Goal: Check status: Check status

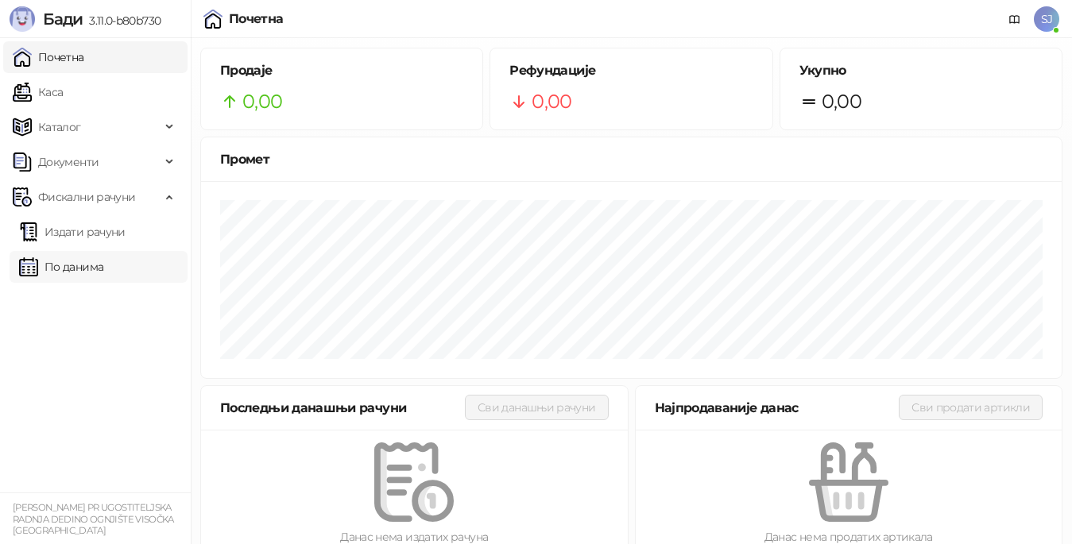
click at [88, 264] on link "По данима" at bounding box center [61, 267] width 84 height 32
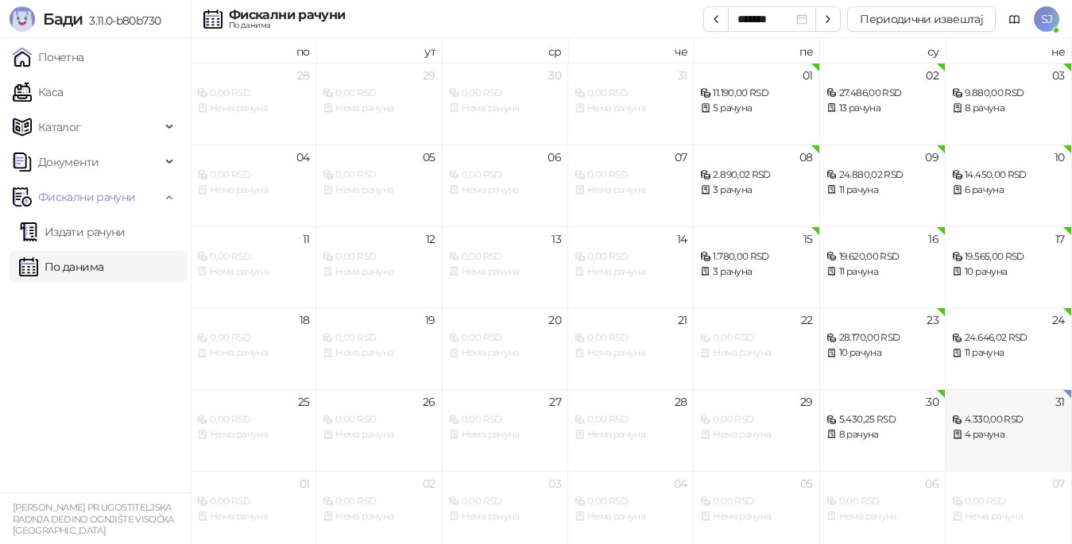
click at [1007, 429] on div "4 рачуна" at bounding box center [1008, 434] width 112 height 15
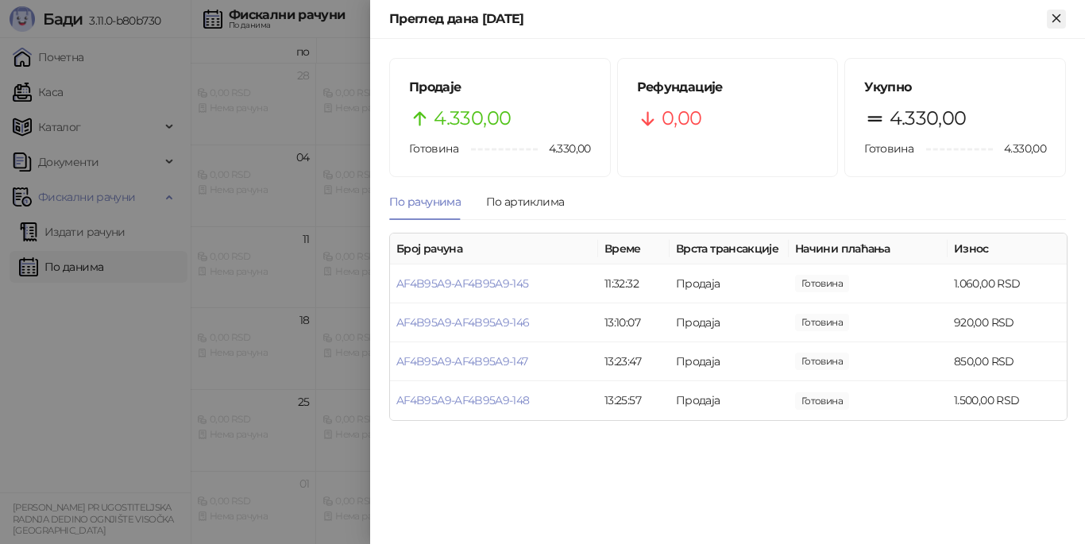
click at [1058, 23] on icon "Close" at bounding box center [1056, 18] width 14 height 14
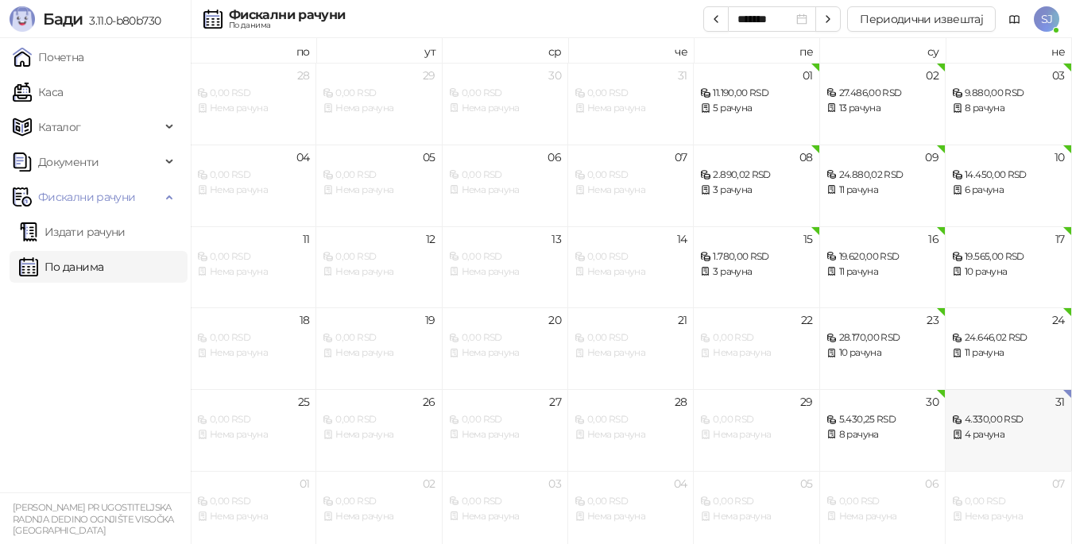
click at [1002, 435] on div "4 рачуна" at bounding box center [1008, 434] width 112 height 15
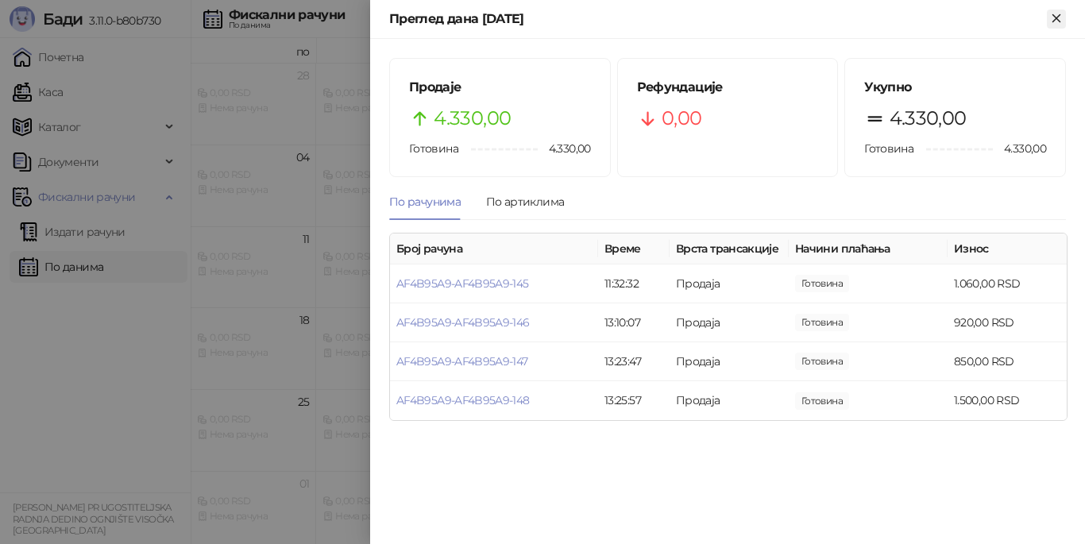
click at [1058, 25] on icon "Close" at bounding box center [1056, 18] width 14 height 14
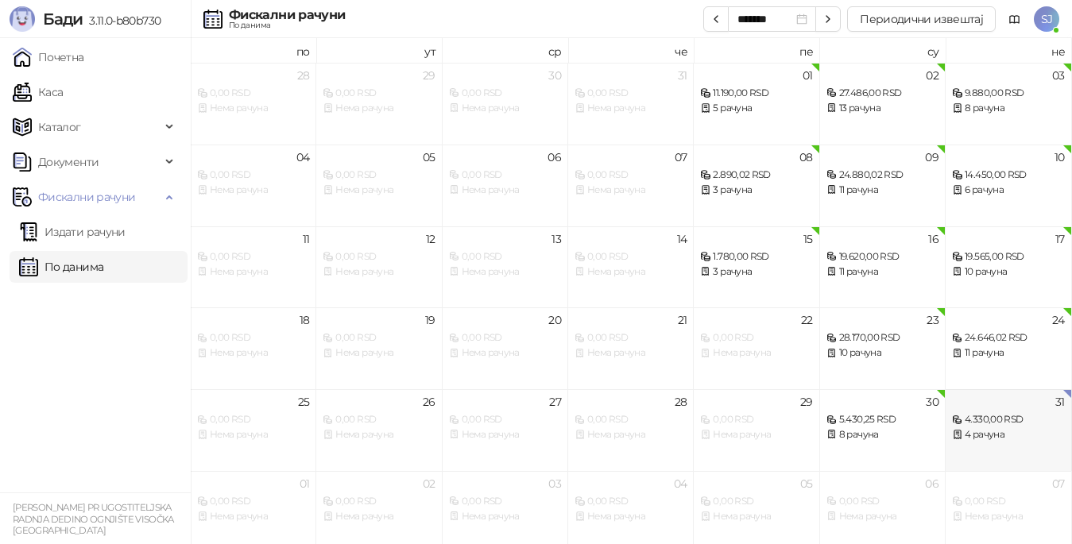
click at [989, 428] on div "4 рачуна" at bounding box center [1008, 434] width 112 height 15
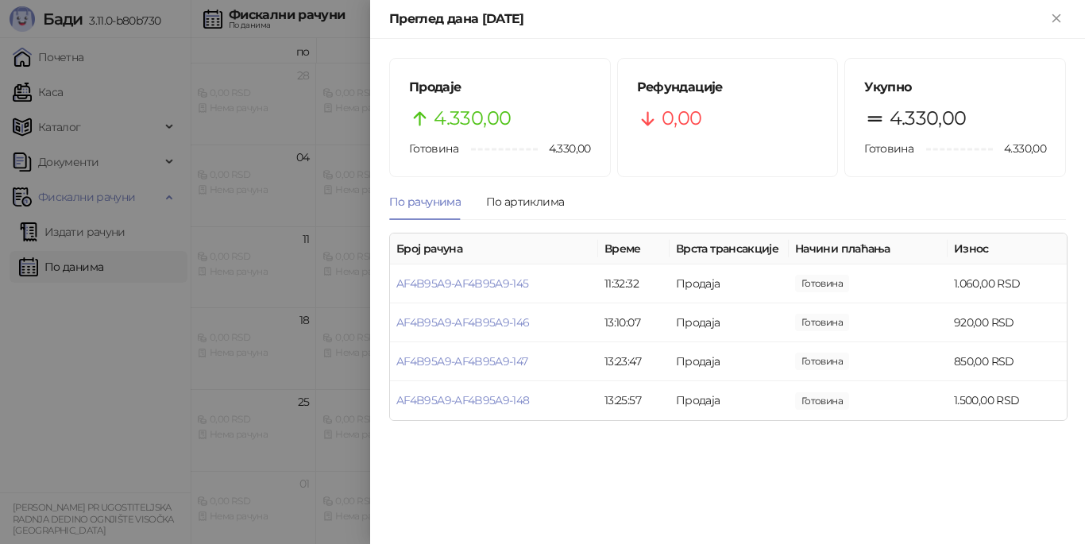
click at [79, 264] on div at bounding box center [542, 272] width 1085 height 544
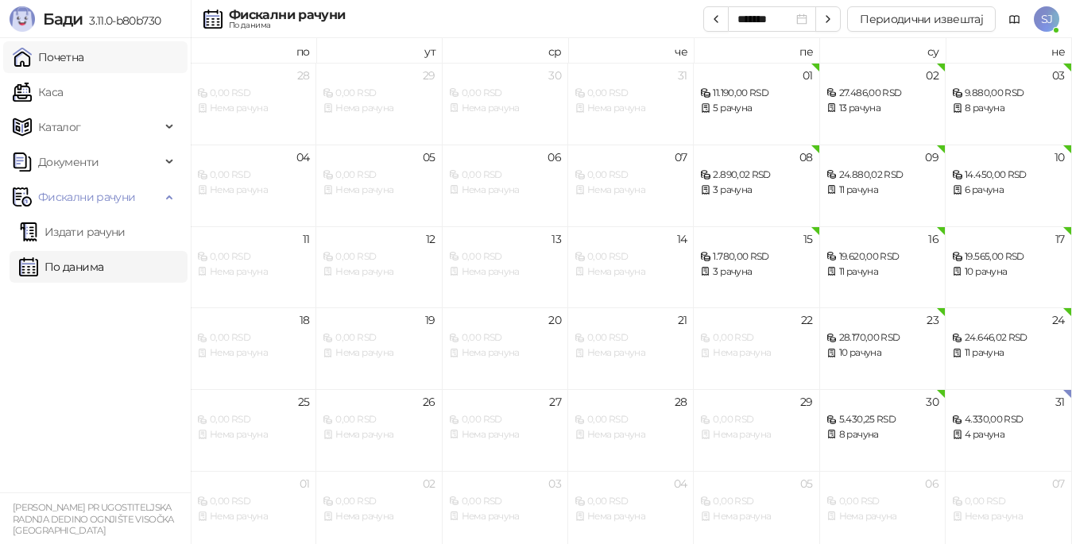
click at [67, 60] on link "Почетна" at bounding box center [49, 57] width 72 height 32
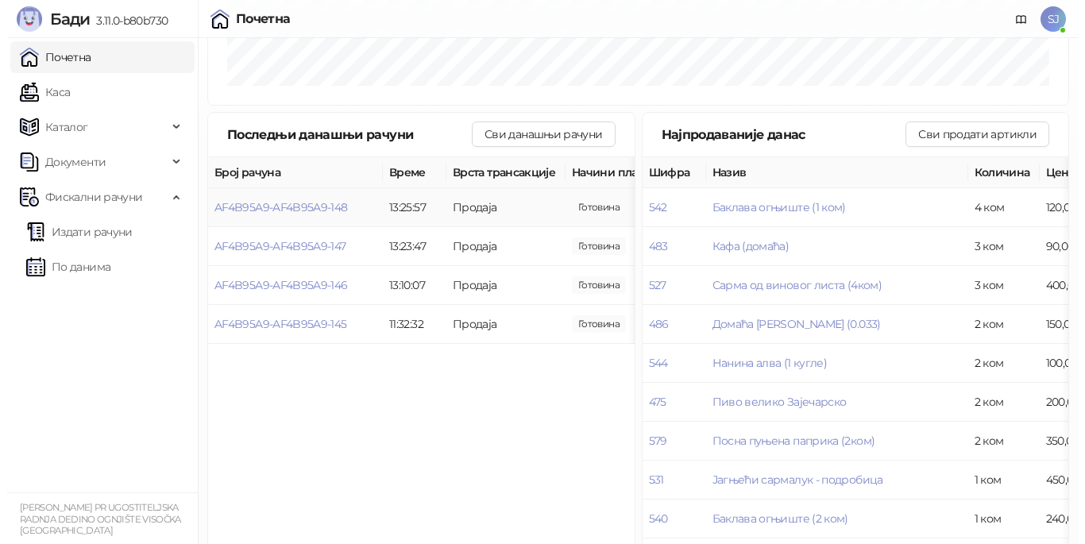
scroll to position [354, 0]
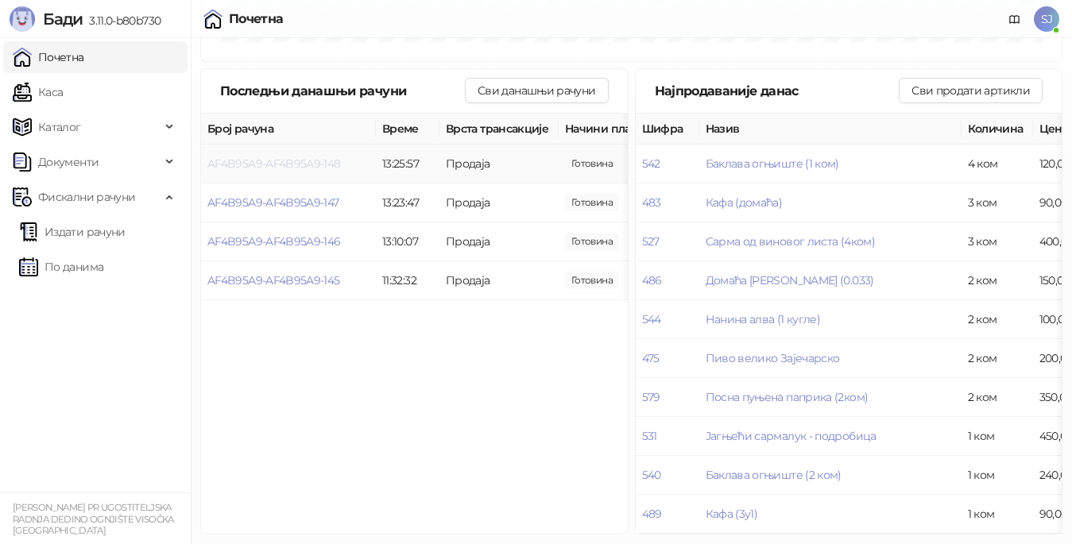
click at [276, 157] on span "AF4B95A9-AF4B95A9-148" at bounding box center [273, 164] width 133 height 14
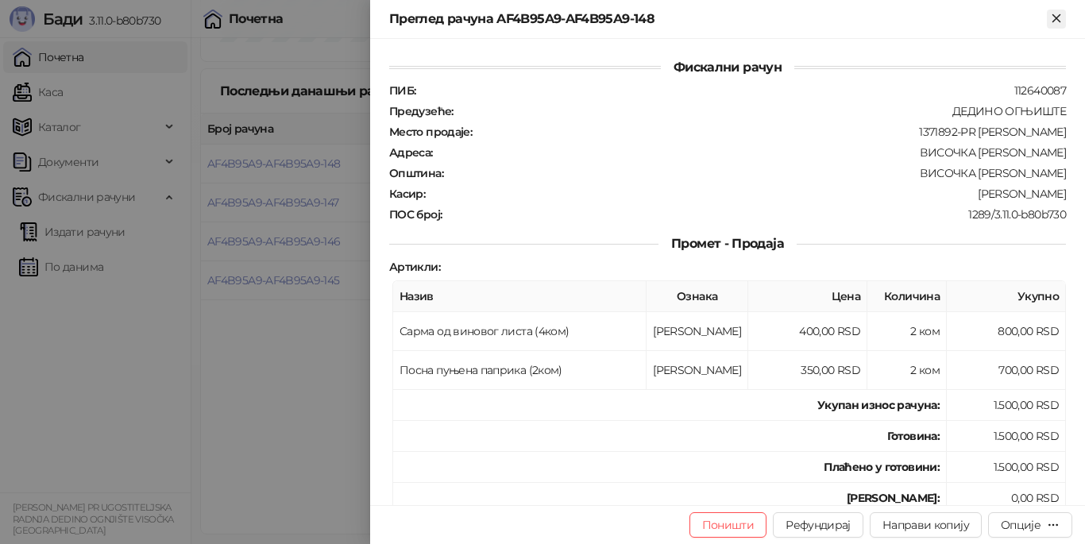
click at [1054, 17] on icon "Close" at bounding box center [1056, 17] width 7 height 7
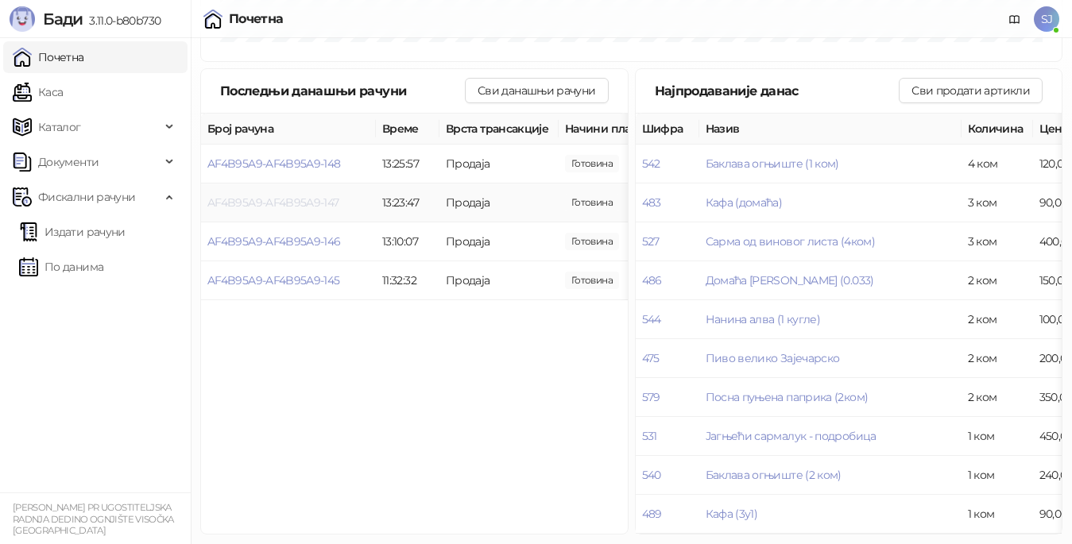
click at [286, 195] on span "AF4B95A9-AF4B95A9-147" at bounding box center [273, 202] width 132 height 14
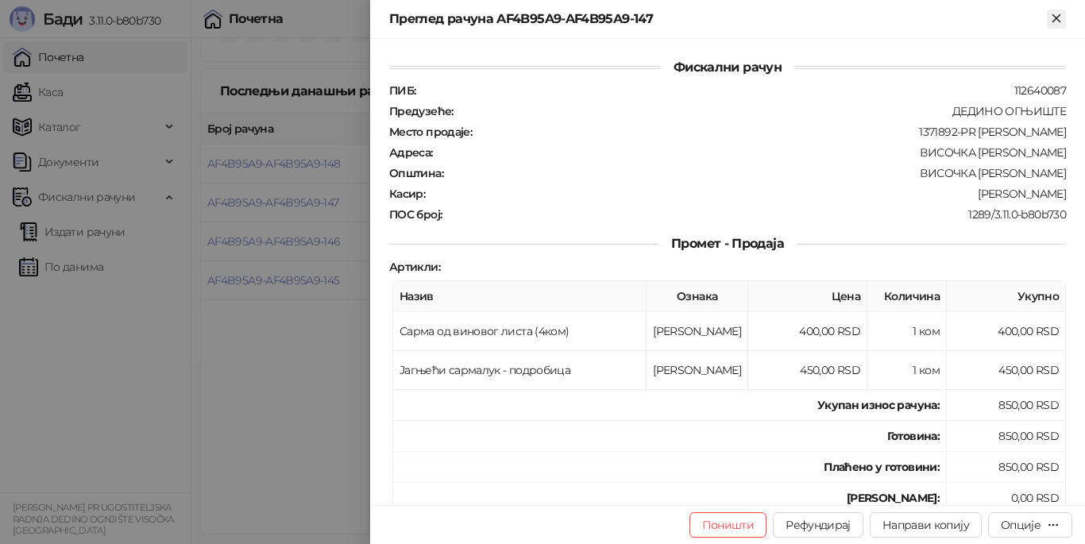
click at [1053, 17] on icon "Close" at bounding box center [1056, 18] width 14 height 14
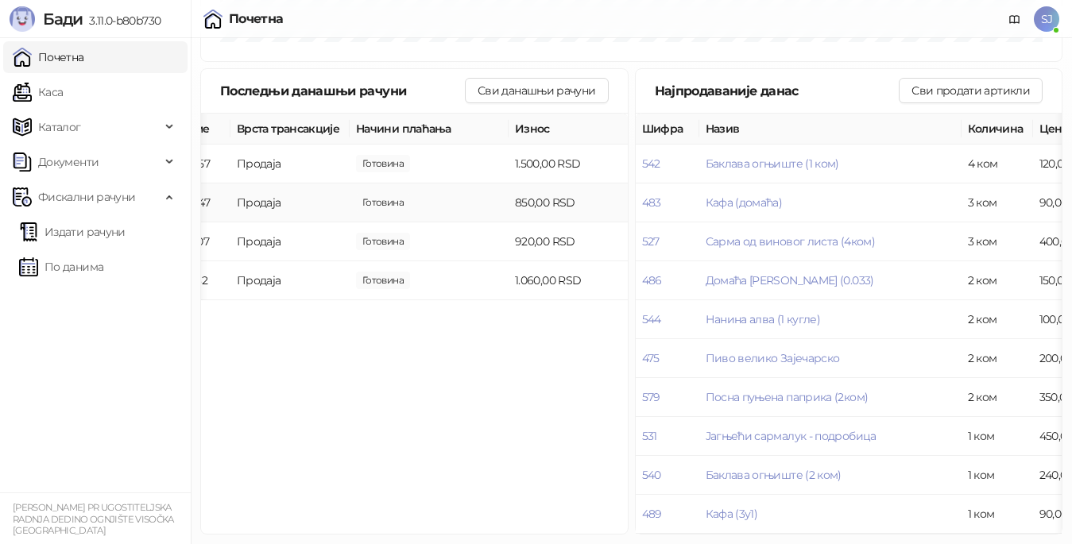
scroll to position [354, 0]
click at [533, 78] on button "Сви данашњи рачуни" at bounding box center [536, 90] width 143 height 25
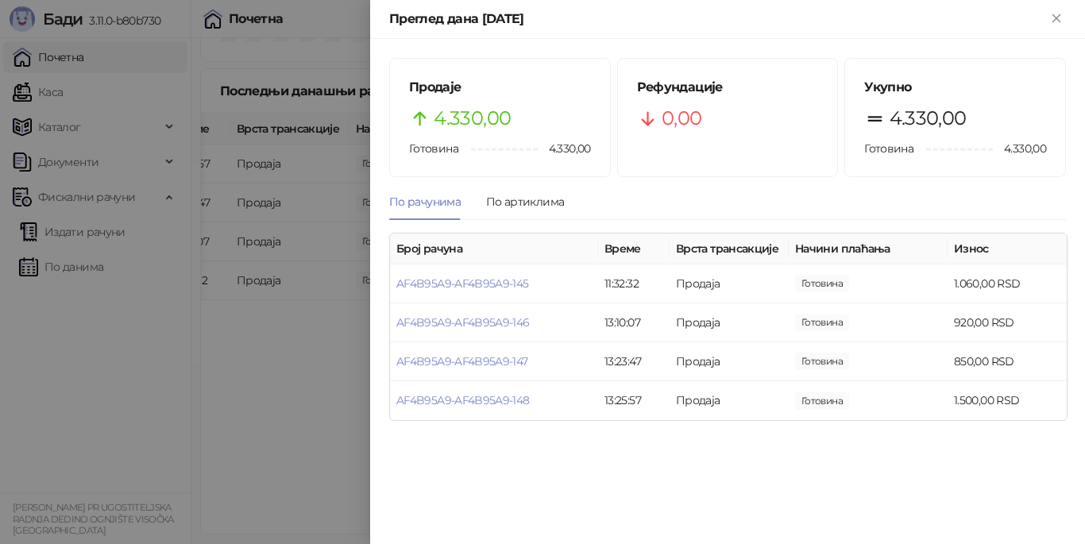
click at [79, 377] on div at bounding box center [542, 272] width 1085 height 544
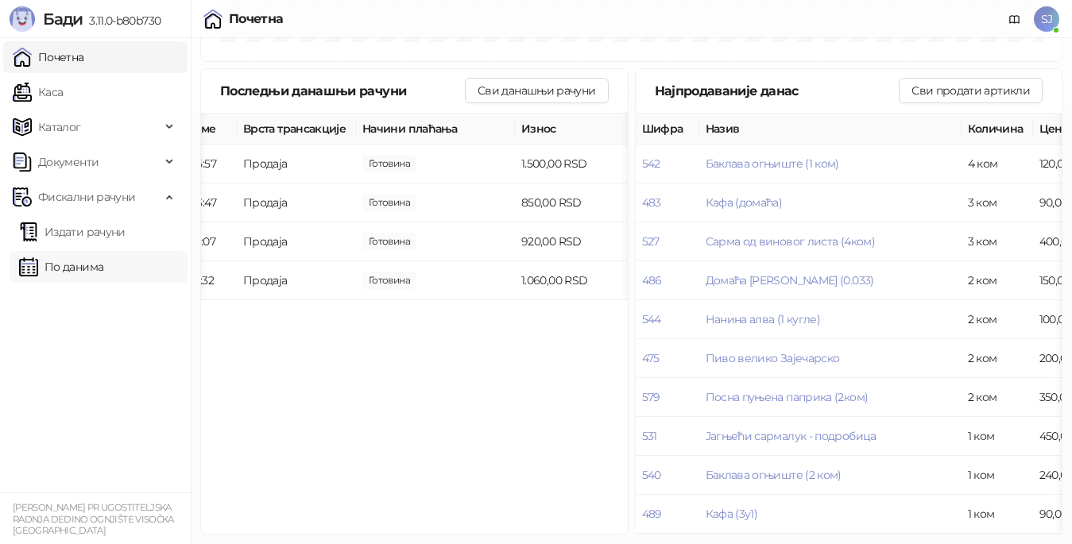
click at [79, 265] on link "По данима" at bounding box center [61, 267] width 84 height 32
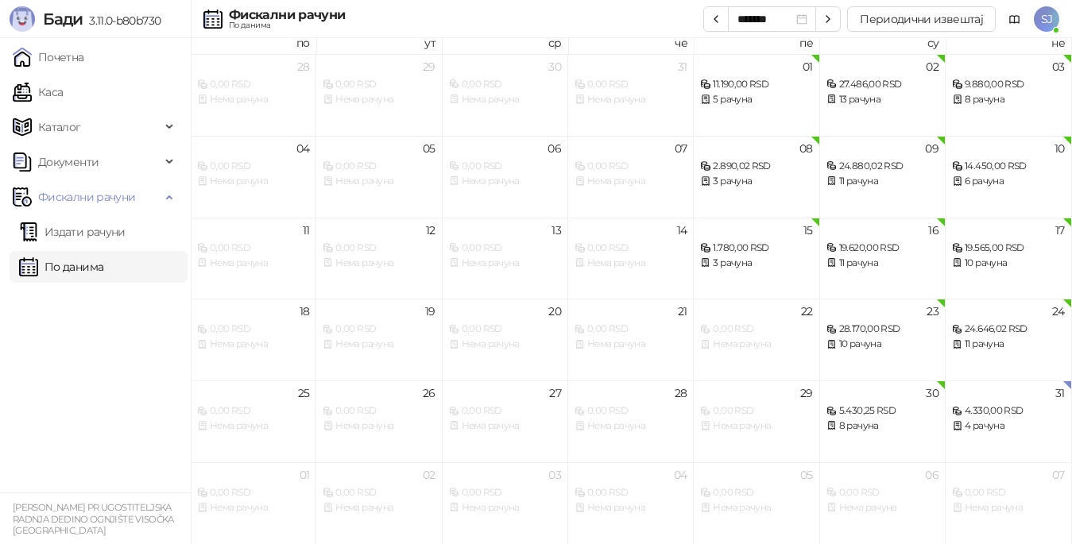
scroll to position [9, 0]
click at [1007, 414] on div "4.330,00 RSD" at bounding box center [1008, 411] width 112 height 15
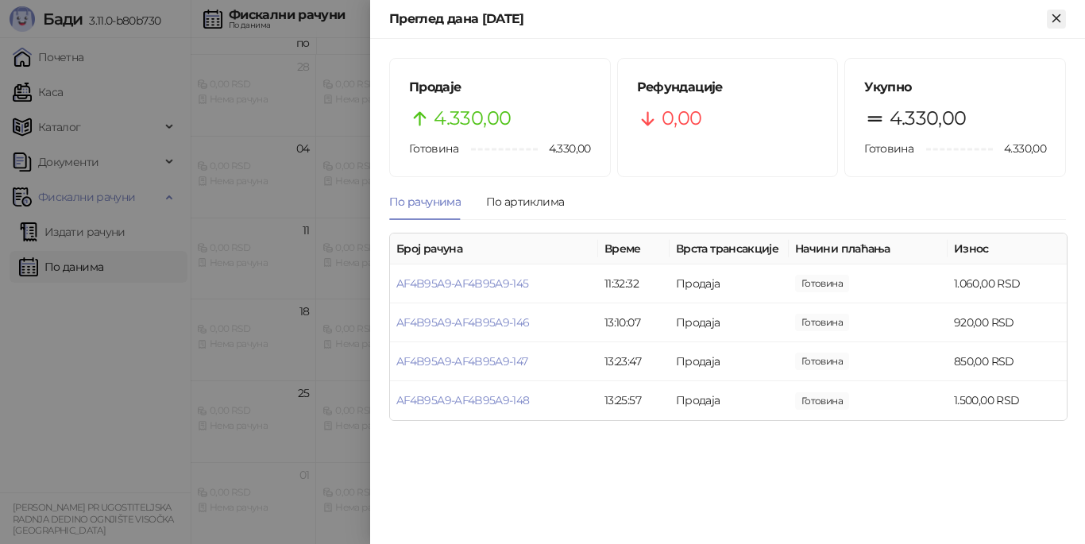
click at [1054, 18] on icon "Close" at bounding box center [1056, 18] width 14 height 14
